Goal: Task Accomplishment & Management: Use online tool/utility

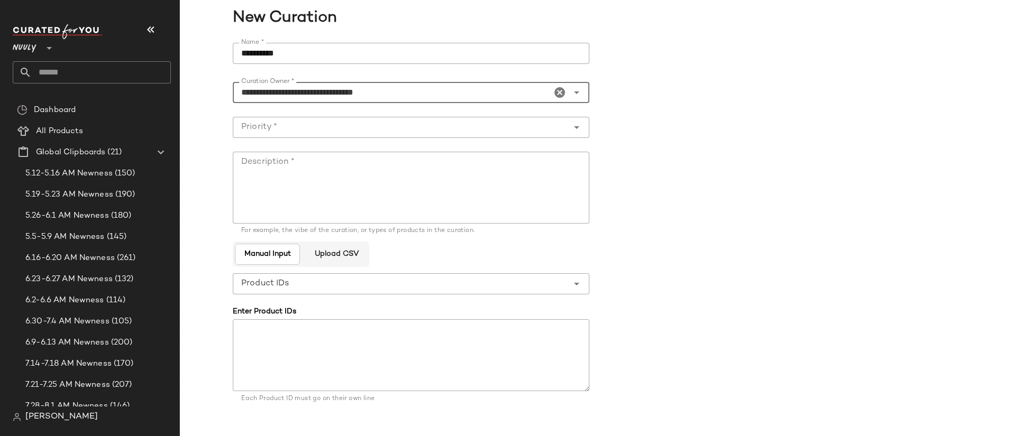
click at [72, 70] on input "text" at bounding box center [101, 72] width 139 height 22
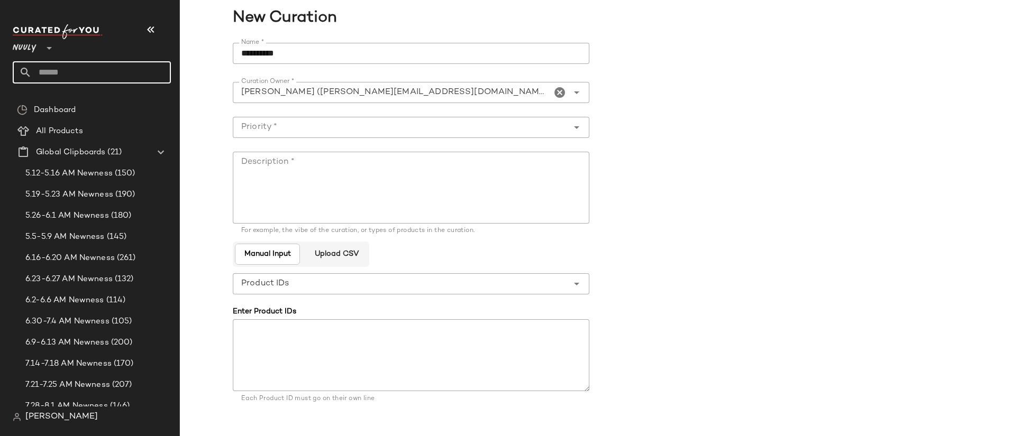
scroll to position [264, 0]
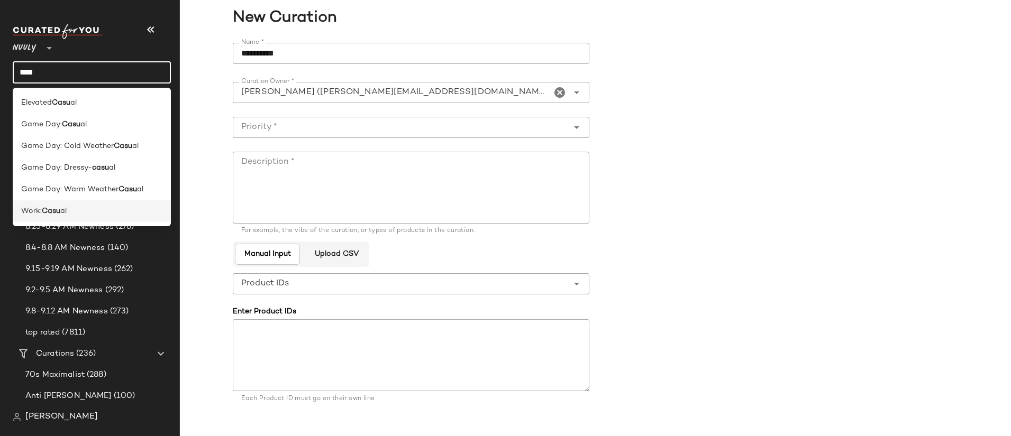
type input "****"
click at [87, 203] on div "Work: Casu al" at bounding box center [92, 212] width 158 height 22
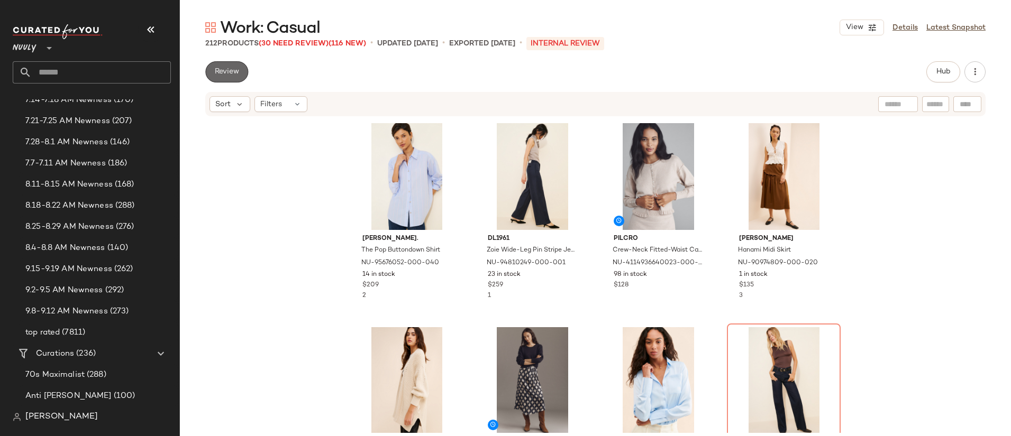
click at [232, 71] on span "Review" at bounding box center [226, 72] width 25 height 8
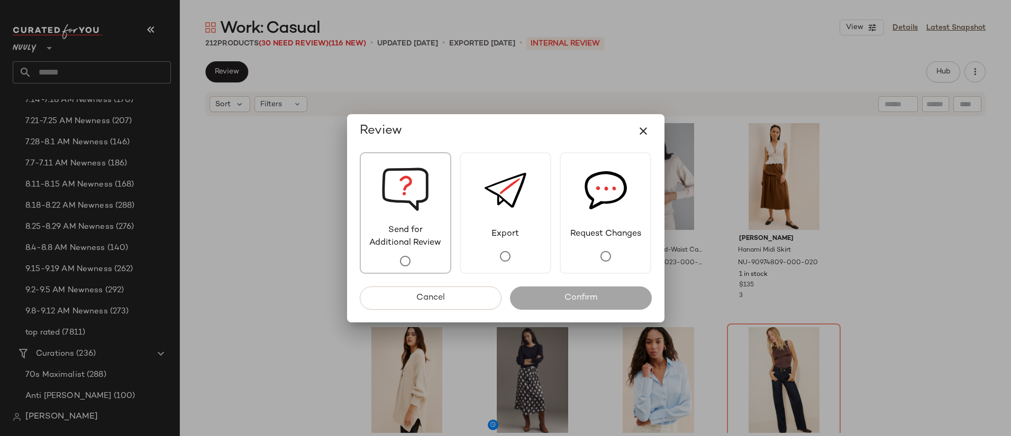
click at [415, 194] on img at bounding box center [405, 188] width 48 height 71
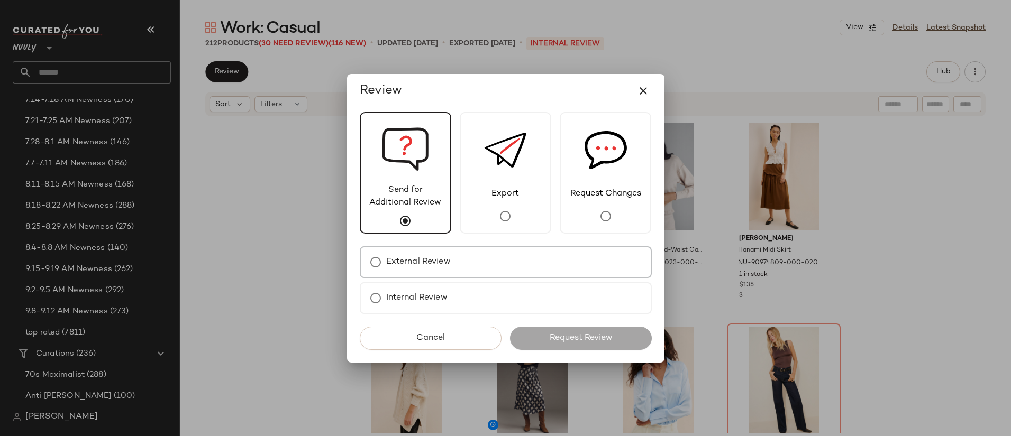
click at [494, 253] on div "External Review" at bounding box center [506, 263] width 292 height 32
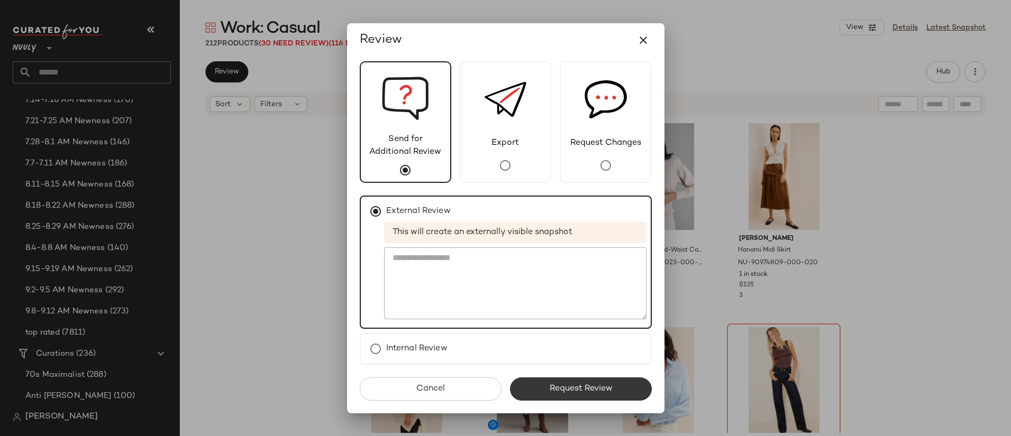
click at [604, 392] on span "Request Review" at bounding box center [580, 389] width 63 height 10
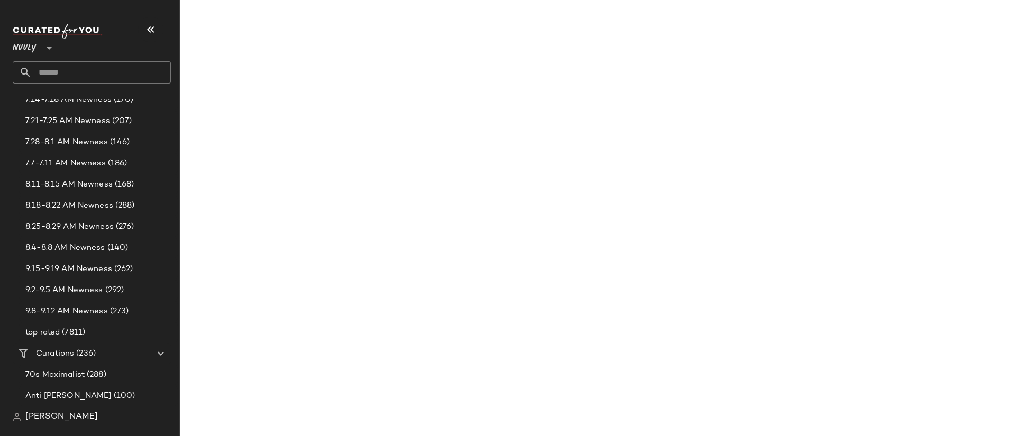
click at [92, 70] on input "text" at bounding box center [101, 72] width 139 height 22
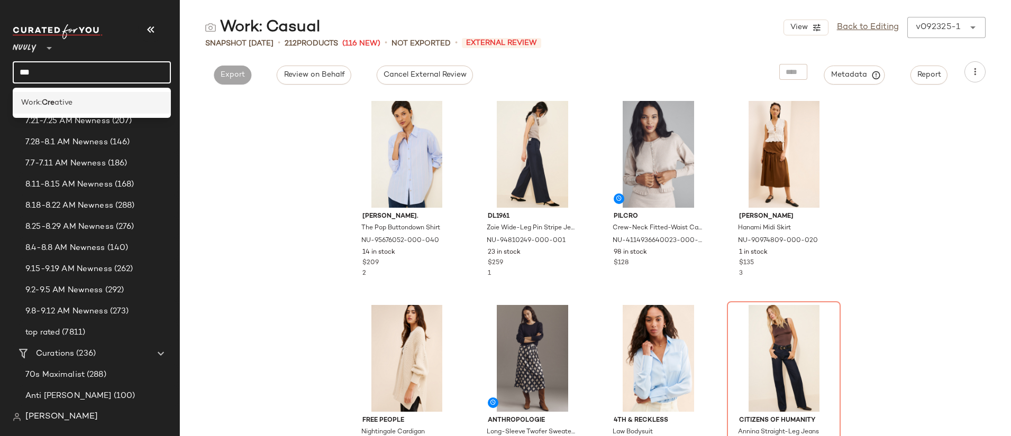
type input "***"
click at [67, 105] on span "ative" at bounding box center [63, 102] width 18 height 11
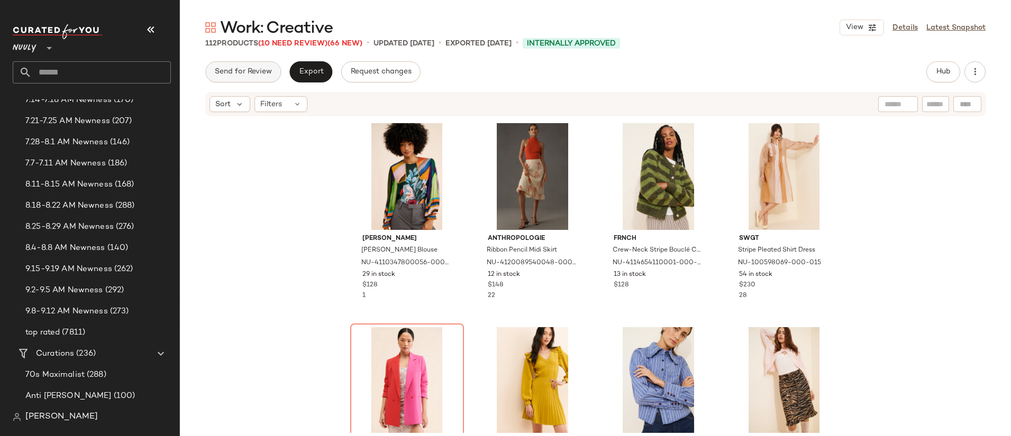
click at [265, 73] on span "Send for Review" at bounding box center [243, 72] width 58 height 8
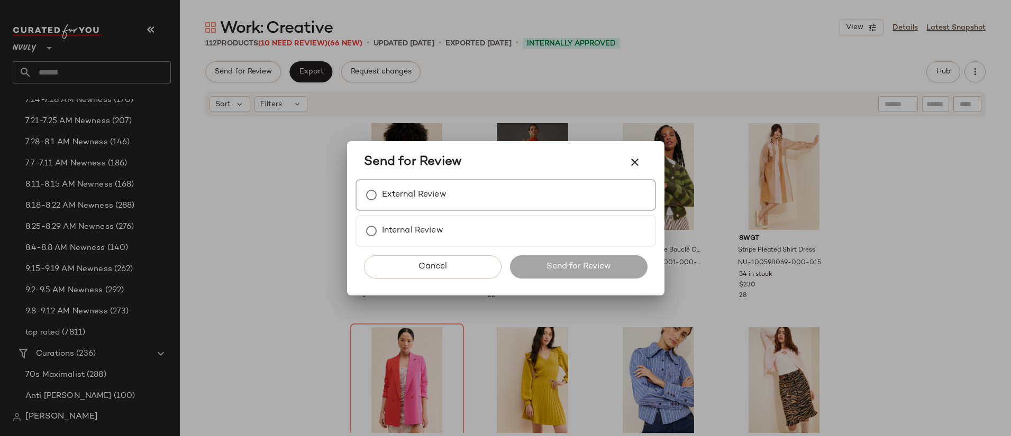
click at [422, 190] on label "External Review" at bounding box center [414, 195] width 65 height 21
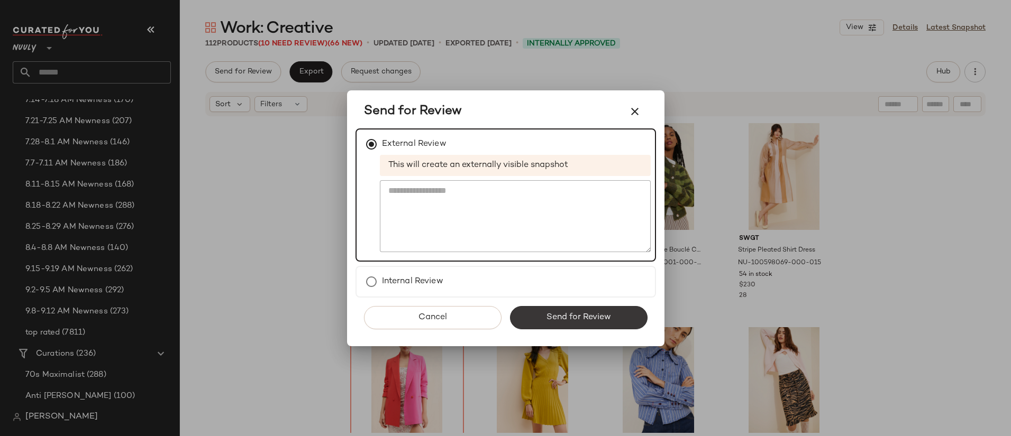
click at [585, 312] on button "Send for Review" at bounding box center [579, 317] width 138 height 23
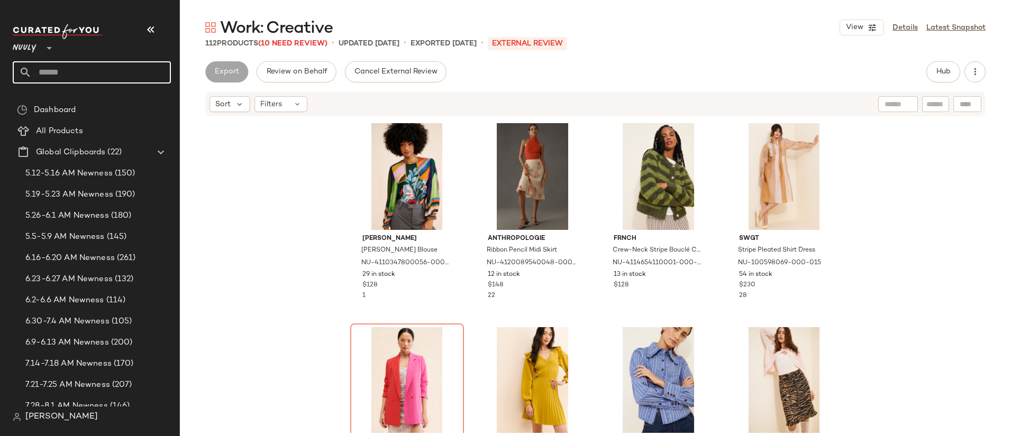
click at [86, 78] on input "text" at bounding box center [101, 72] width 139 height 22
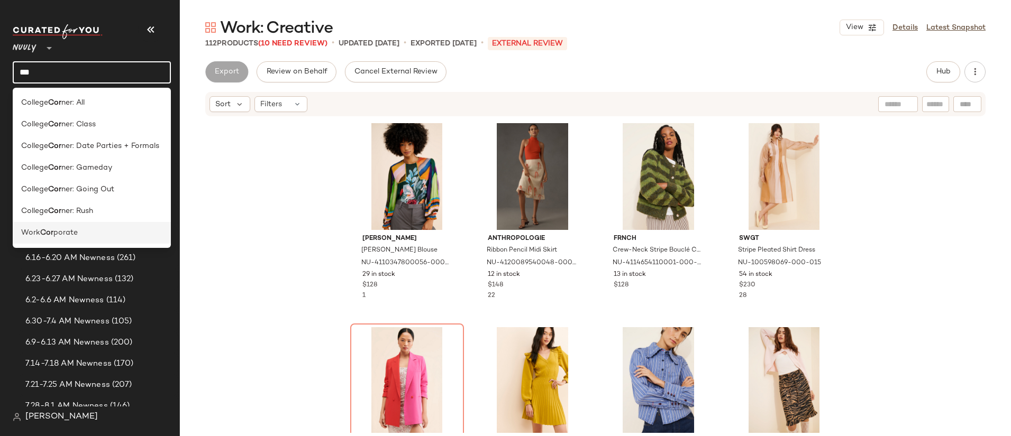
type input "***"
click at [107, 227] on div "Work Cor porate" at bounding box center [92, 233] width 158 height 22
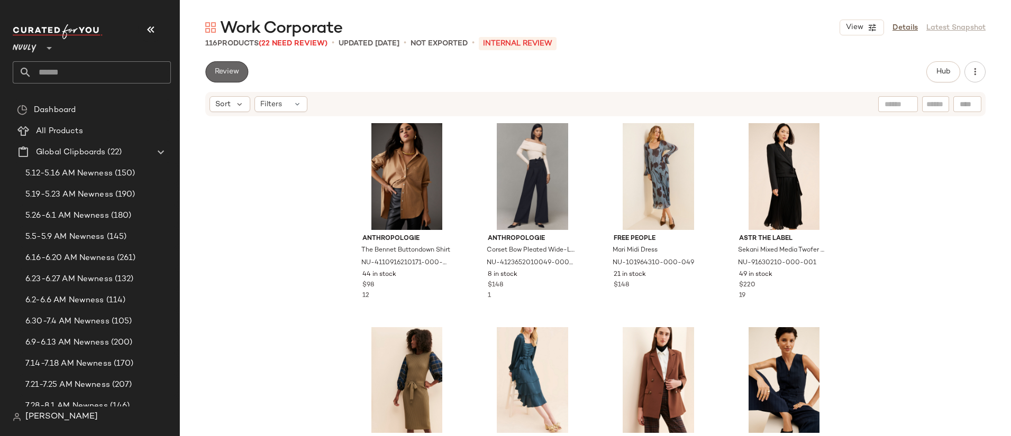
click at [220, 74] on span "Review" at bounding box center [226, 72] width 25 height 8
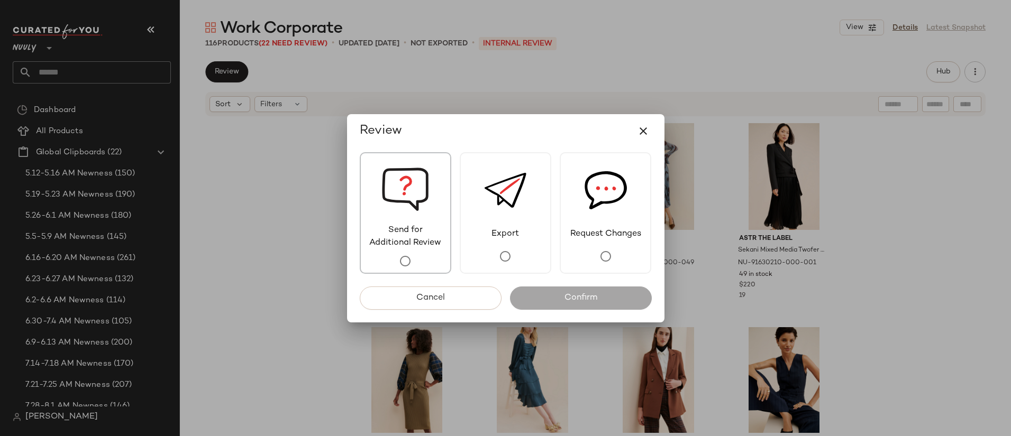
click at [398, 215] on img at bounding box center [405, 188] width 48 height 71
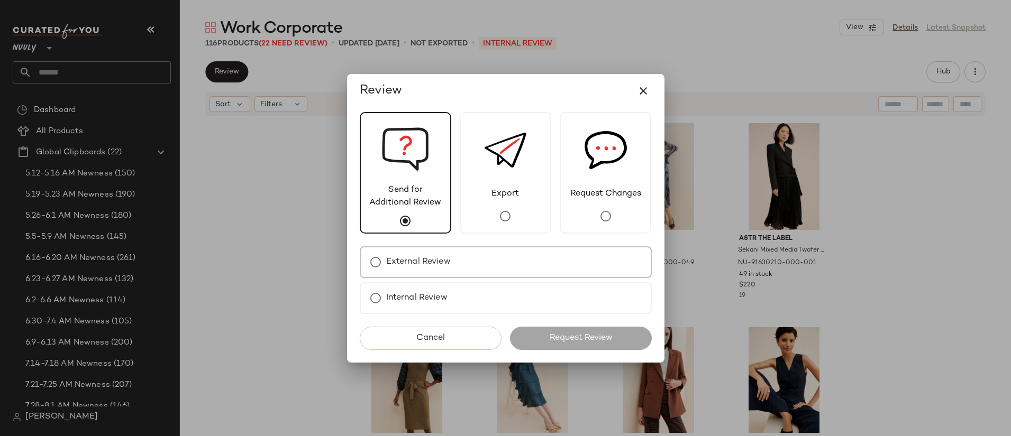
click at [512, 262] on div "External Review" at bounding box center [506, 263] width 292 height 32
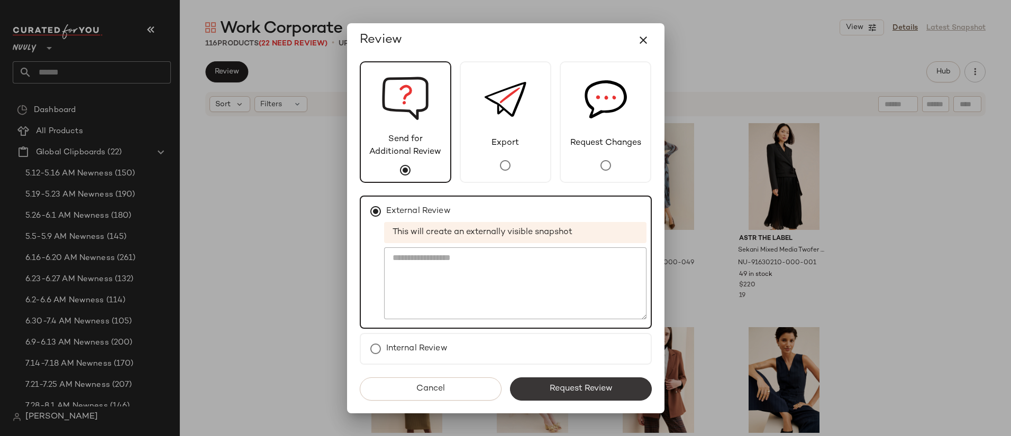
click at [574, 385] on span "Request Review" at bounding box center [580, 389] width 63 height 10
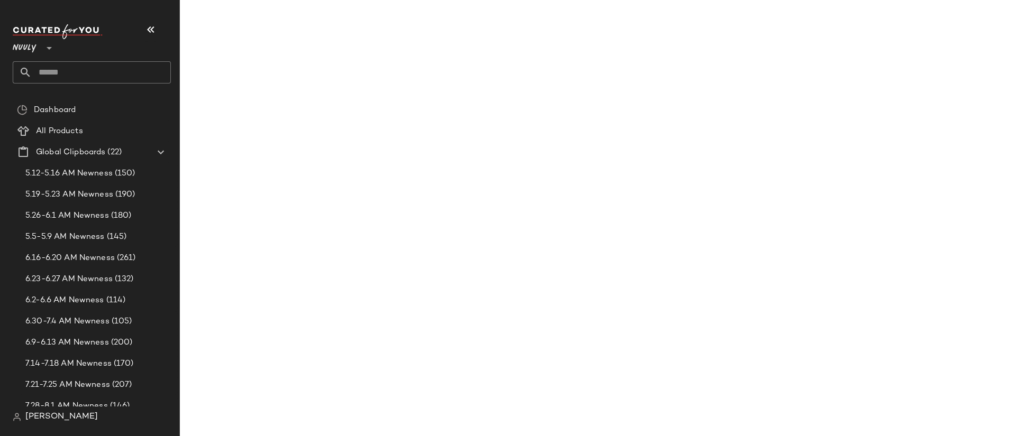
click at [89, 66] on input "text" at bounding box center [101, 72] width 139 height 22
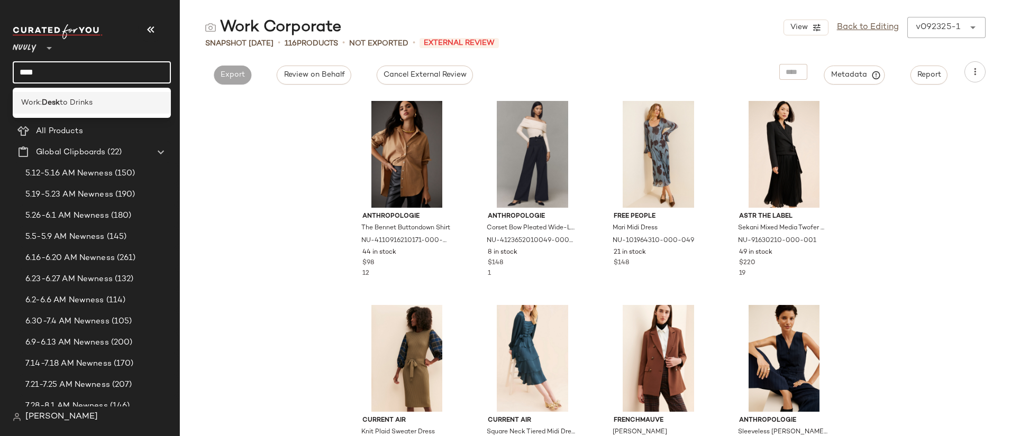
type input "****"
click at [103, 101] on div "Work: Desk to Drinks" at bounding box center [91, 102] width 141 height 11
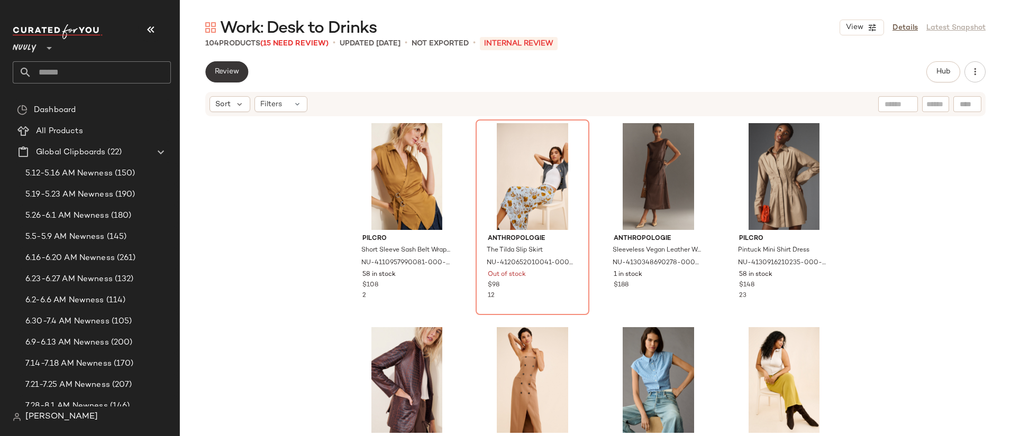
click at [236, 72] on span "Review" at bounding box center [226, 72] width 25 height 8
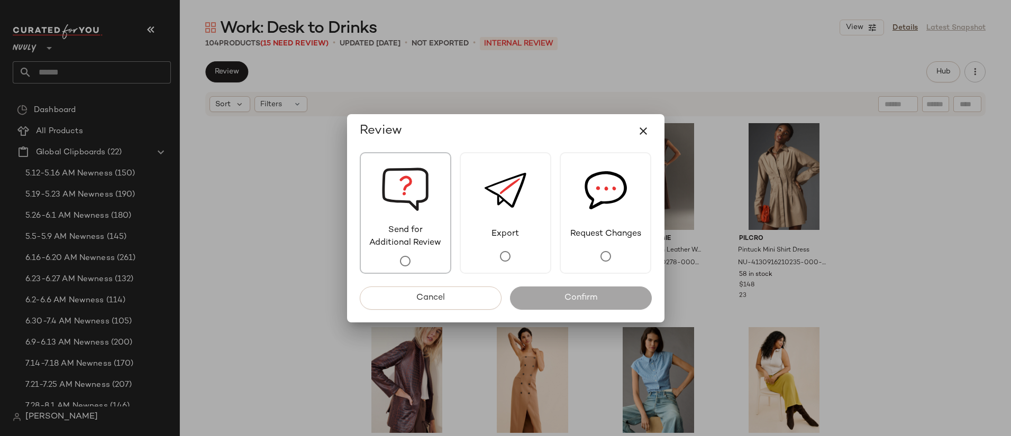
click at [397, 217] on img at bounding box center [405, 188] width 48 height 71
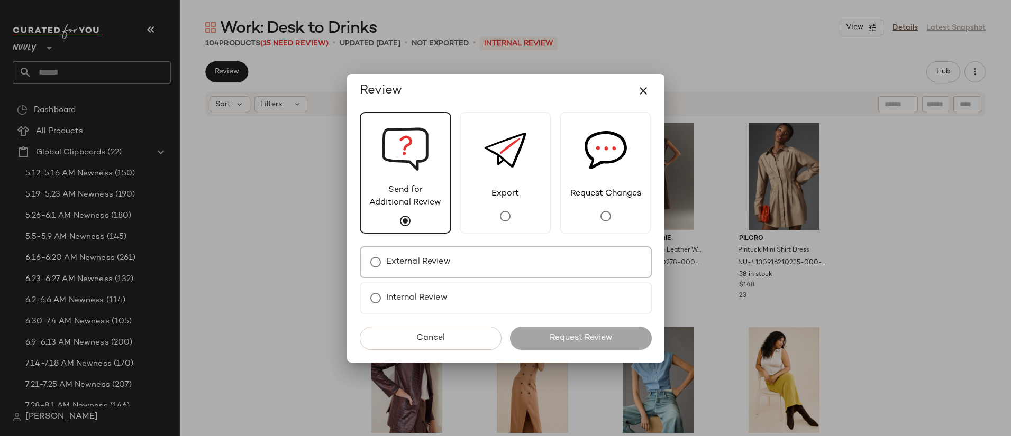
click at [456, 262] on div "External Review" at bounding box center [506, 263] width 292 height 32
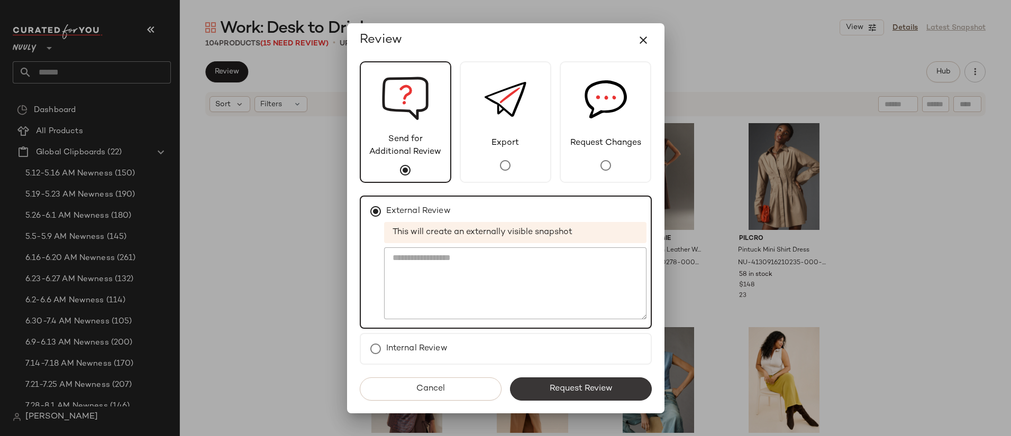
click at [592, 387] on span "Request Review" at bounding box center [580, 389] width 63 height 10
